Goal: Navigation & Orientation: Find specific page/section

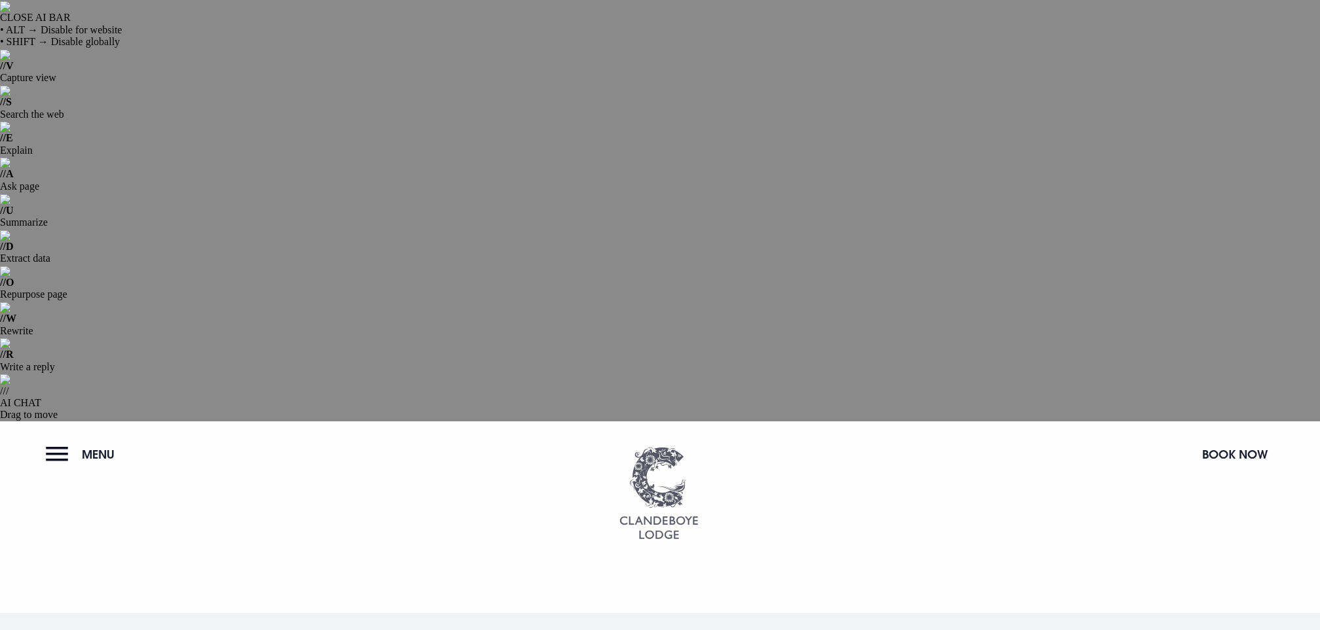
click at [684, 447] on img at bounding box center [658, 493] width 79 height 92
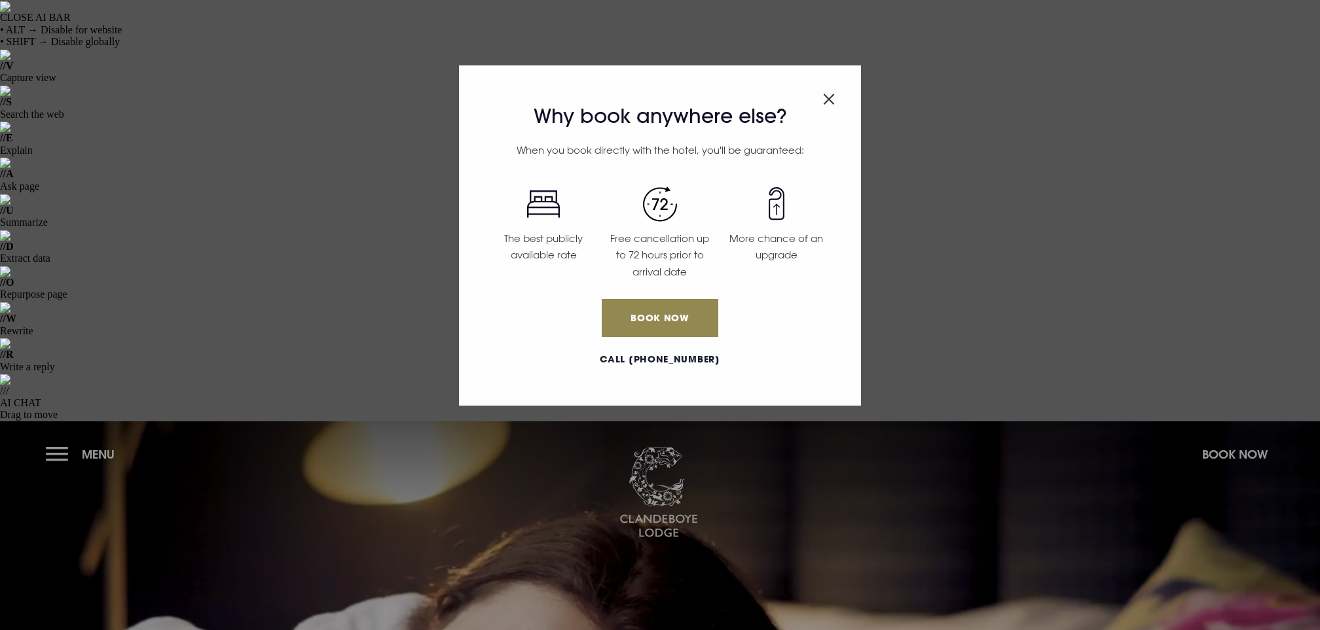
click at [830, 96] on img "Close modal" at bounding box center [829, 99] width 12 height 11
